Goal: Task Accomplishment & Management: Complete application form

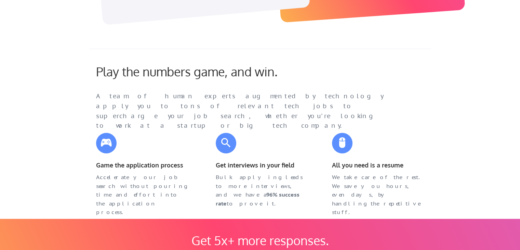
scroll to position [239, 0]
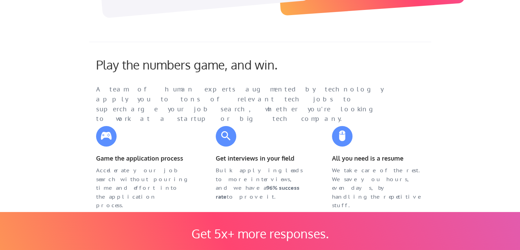
click at [401, 76] on div "Play the numbers game, and win. A team of human experts augmented by technology…" at bounding box center [255, 84] width 332 height 55
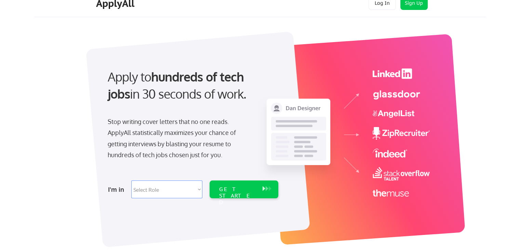
scroll to position [0, 0]
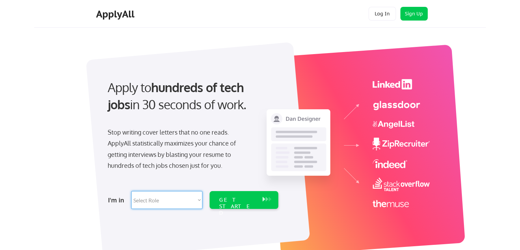
click at [187, 200] on select "Select Role Software Engineering Product Management Customer Success Sales UI/U…" at bounding box center [166, 200] width 71 height 18
select select ""technical_project_program_mgmt""
click at [131, 191] on select "Select Role Software Engineering Product Management Customer Success Sales UI/U…" at bounding box center [166, 200] width 71 height 18
select select ""technical_project_program_mgmt""
click at [257, 197] on div "GET STARTED" at bounding box center [237, 200] width 43 height 18
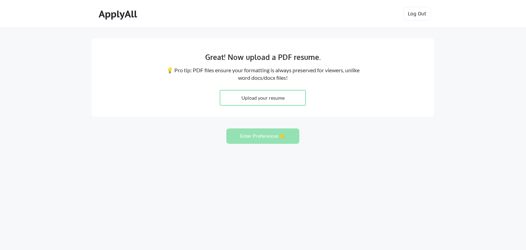
click at [255, 99] on input "file" at bounding box center [262, 97] width 85 height 15
type input "C:\fakepath\Shreya_Das_Resume_.pdf"
click at [256, 134] on button "Enter Preferences 👉" at bounding box center [262, 135] width 73 height 15
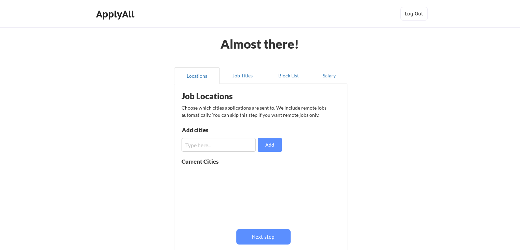
click at [197, 146] on input "input" at bounding box center [219, 145] width 74 height 14
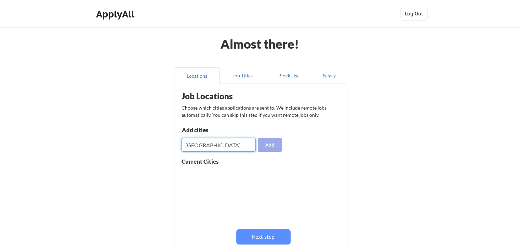
type input "kolkata"
click at [272, 148] on button "Add" at bounding box center [270, 145] width 24 height 14
click at [222, 147] on input "input" at bounding box center [219, 145] width 74 height 14
type input "bangalore"
click at [275, 145] on button "Add" at bounding box center [270, 145] width 24 height 14
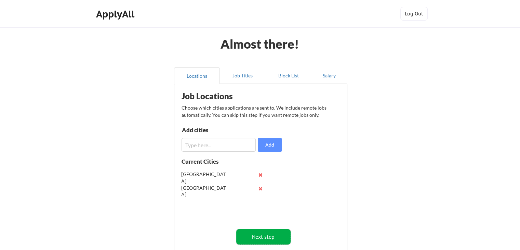
click at [256, 235] on button "Next step" at bounding box center [263, 236] width 54 height 15
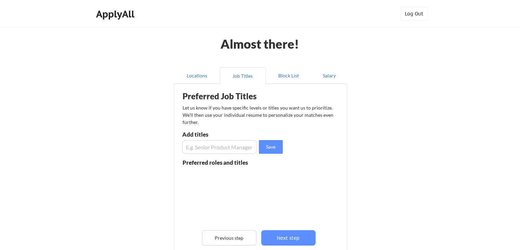
click at [219, 145] on input "input" at bounding box center [219, 147] width 75 height 14
type input "project manager"
click at [276, 147] on button "Save" at bounding box center [271, 147] width 24 height 14
click at [224, 147] on input "input" at bounding box center [219, 147] width 75 height 14
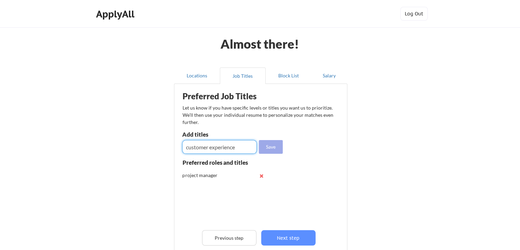
type input "customer experience"
click at [278, 142] on button "Save" at bounding box center [271, 147] width 24 height 14
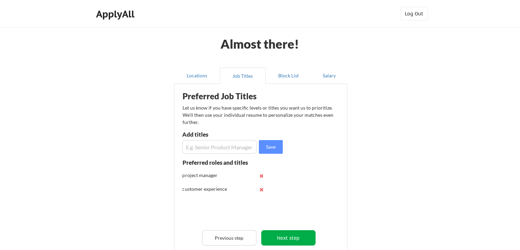
click at [281, 241] on button "Next step" at bounding box center [288, 237] width 54 height 15
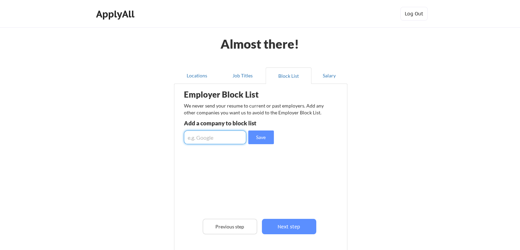
click at [231, 135] on input "input" at bounding box center [215, 137] width 62 height 14
type input "google"
click at [263, 136] on button "Save" at bounding box center [261, 137] width 26 height 14
click at [212, 136] on input "input" at bounding box center [215, 137] width 62 height 14
drag, startPoint x: 202, startPoint y: 160, endPoint x: 200, endPoint y: 166, distance: 5.4
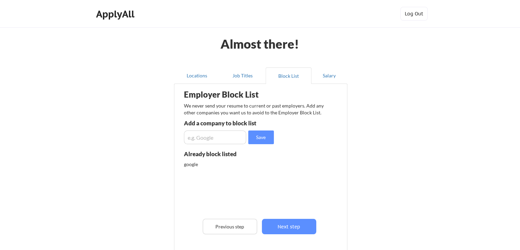
click at [202, 161] on div "google" at bounding box center [220, 164] width 72 height 7
click at [198, 165] on div "google" at bounding box center [220, 164] width 72 height 7
click at [197, 165] on div "google" at bounding box center [220, 164] width 72 height 7
click at [196, 166] on div "google" at bounding box center [220, 164] width 72 height 7
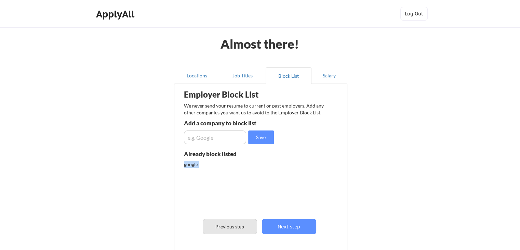
click at [239, 229] on button "Previous step" at bounding box center [230, 226] width 54 height 15
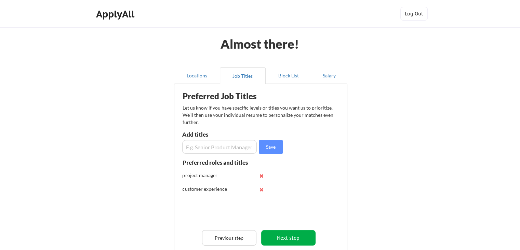
click at [291, 237] on button "Next step" at bounding box center [288, 237] width 54 height 15
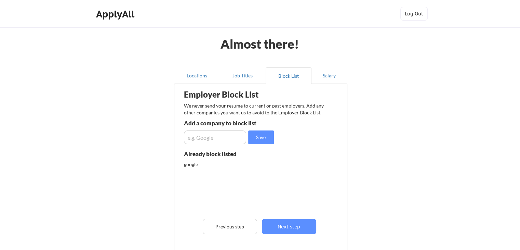
click at [207, 169] on div "google" at bounding box center [237, 166] width 107 height 11
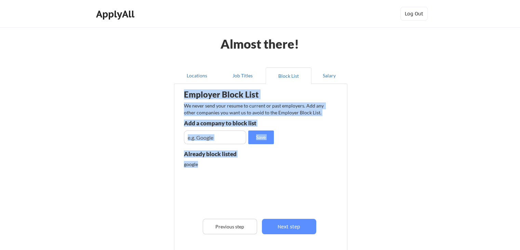
drag, startPoint x: 200, startPoint y: 166, endPoint x: 173, endPoint y: 169, distance: 26.6
click at [173, 169] on div "Locations Job Titles Block List Salary Employer Block List We never send your r…" at bounding box center [260, 177] width 181 height 230
click at [254, 176] on div "google" at bounding box center [237, 187] width 107 height 53
click at [223, 164] on div "google" at bounding box center [220, 164] width 72 height 7
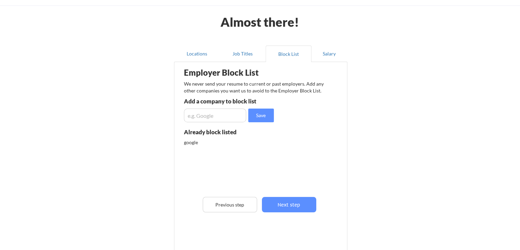
scroll to position [68, 0]
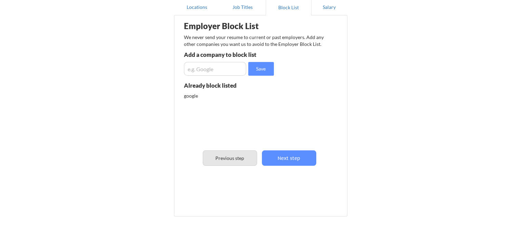
click at [222, 163] on button "Previous step" at bounding box center [230, 157] width 54 height 15
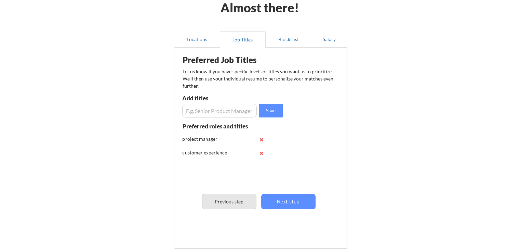
scroll to position [34, 0]
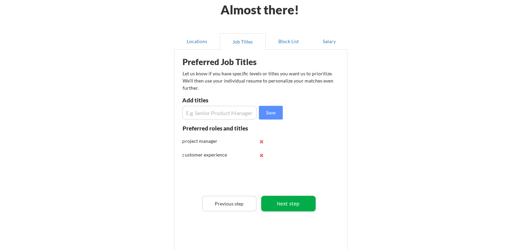
click at [289, 197] on button "Next step" at bounding box center [288, 203] width 54 height 15
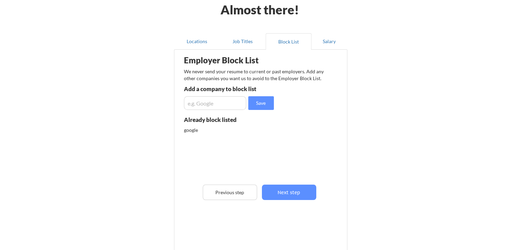
click at [191, 133] on div "google" at bounding box center [237, 132] width 107 height 11
click at [191, 132] on div "google" at bounding box center [220, 130] width 72 height 7
click at [190, 130] on div "google" at bounding box center [220, 130] width 72 height 7
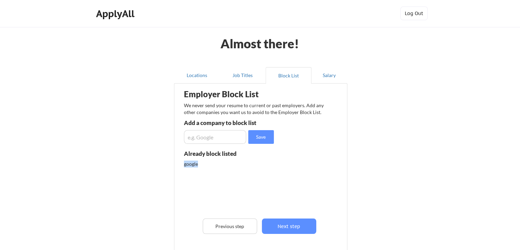
scroll to position [0, 0]
click at [290, 222] on button "Next step" at bounding box center [289, 226] width 54 height 15
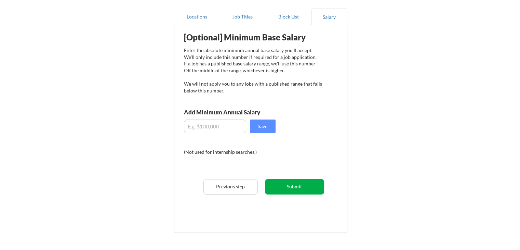
scroll to position [68, 0]
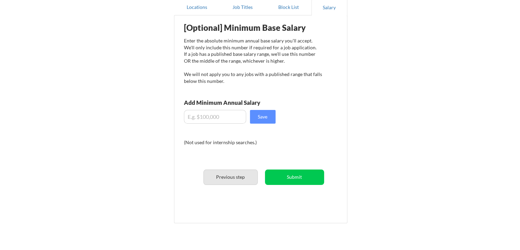
click at [248, 177] on button "Previous step" at bounding box center [231, 176] width 54 height 15
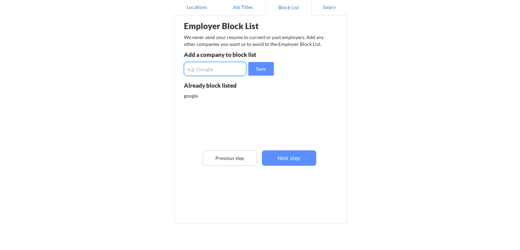
click at [210, 73] on input "input" at bounding box center [215, 69] width 62 height 14
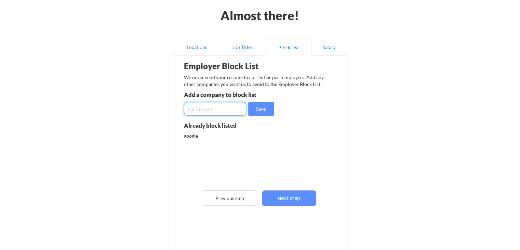
scroll to position [0, 0]
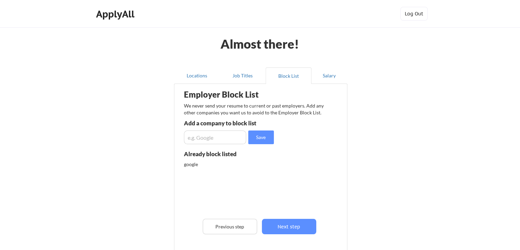
click at [227, 155] on div "Already block listed" at bounding box center [222, 154] width 76 height 6
drag, startPoint x: 200, startPoint y: 163, endPoint x: 183, endPoint y: 166, distance: 17.3
click at [183, 166] on div "Employer Block List We never send your resume to current or past employers. Add…" at bounding box center [261, 174] width 166 height 177
click at [181, 165] on div "Employer Block List We never send your resume to current or past employers. Add…" at bounding box center [261, 174] width 166 height 177
click at [327, 74] on button "Salary" at bounding box center [330, 75] width 36 height 16
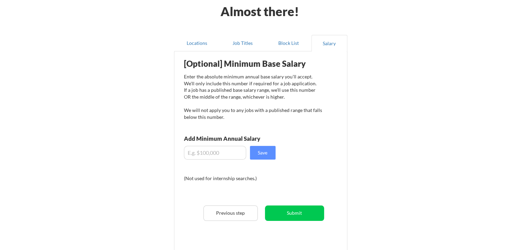
scroll to position [34, 0]
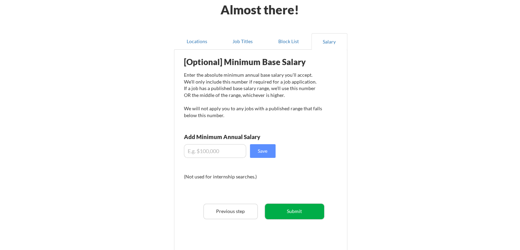
click at [303, 212] on button "Submit" at bounding box center [294, 211] width 59 height 15
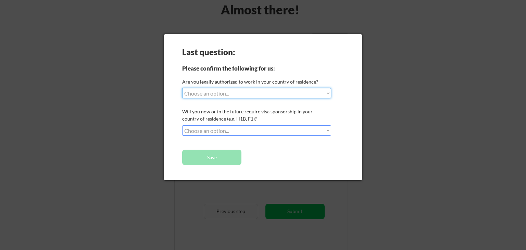
click at [300, 89] on select "Choose an option... Yes, I am a US Citizen Yes, I am a Canadian Citizen Yes, I …" at bounding box center [256, 93] width 149 height 10
click at [103, 170] on div at bounding box center [263, 125] width 526 height 250
